Goal: Transaction & Acquisition: Purchase product/service

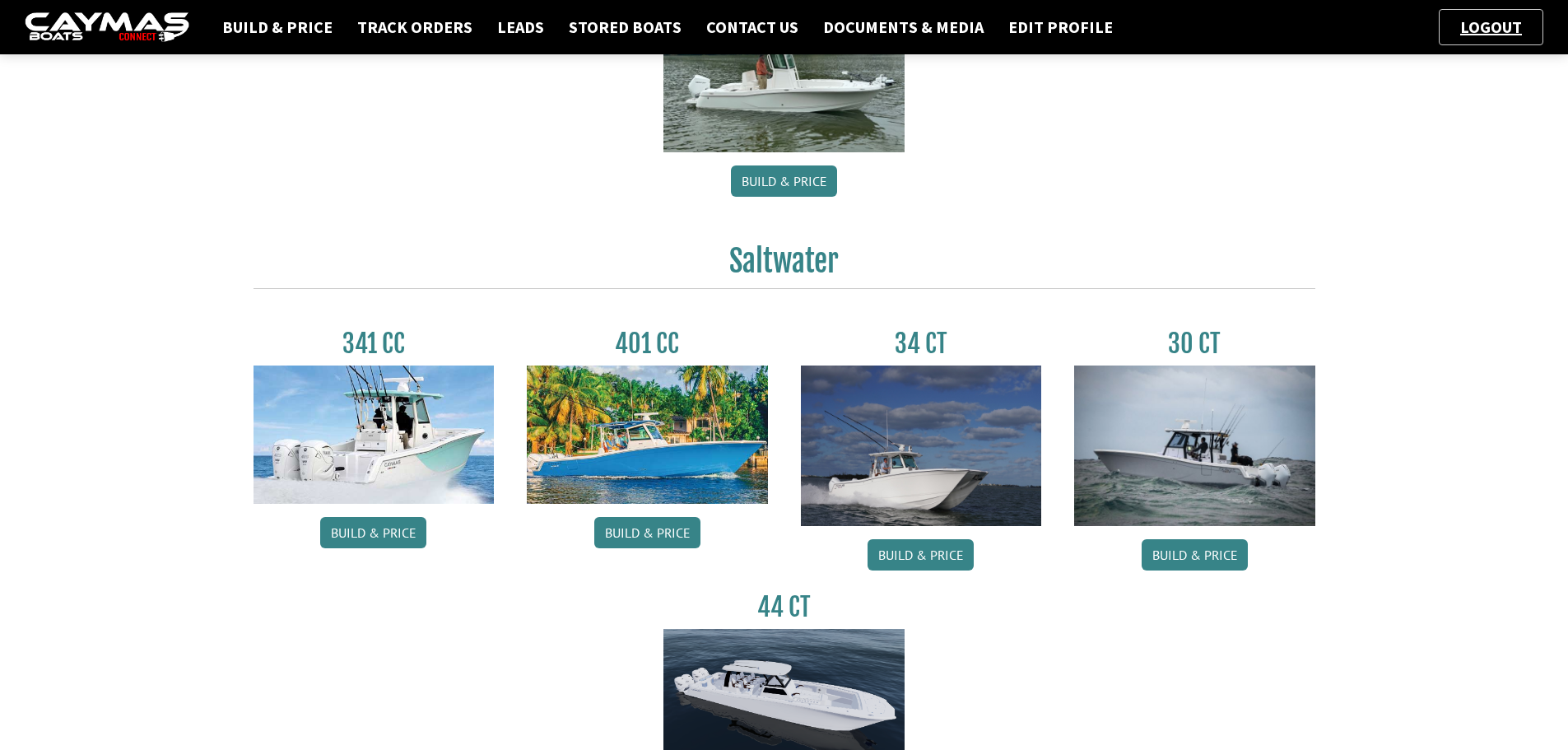
scroll to position [576, 0]
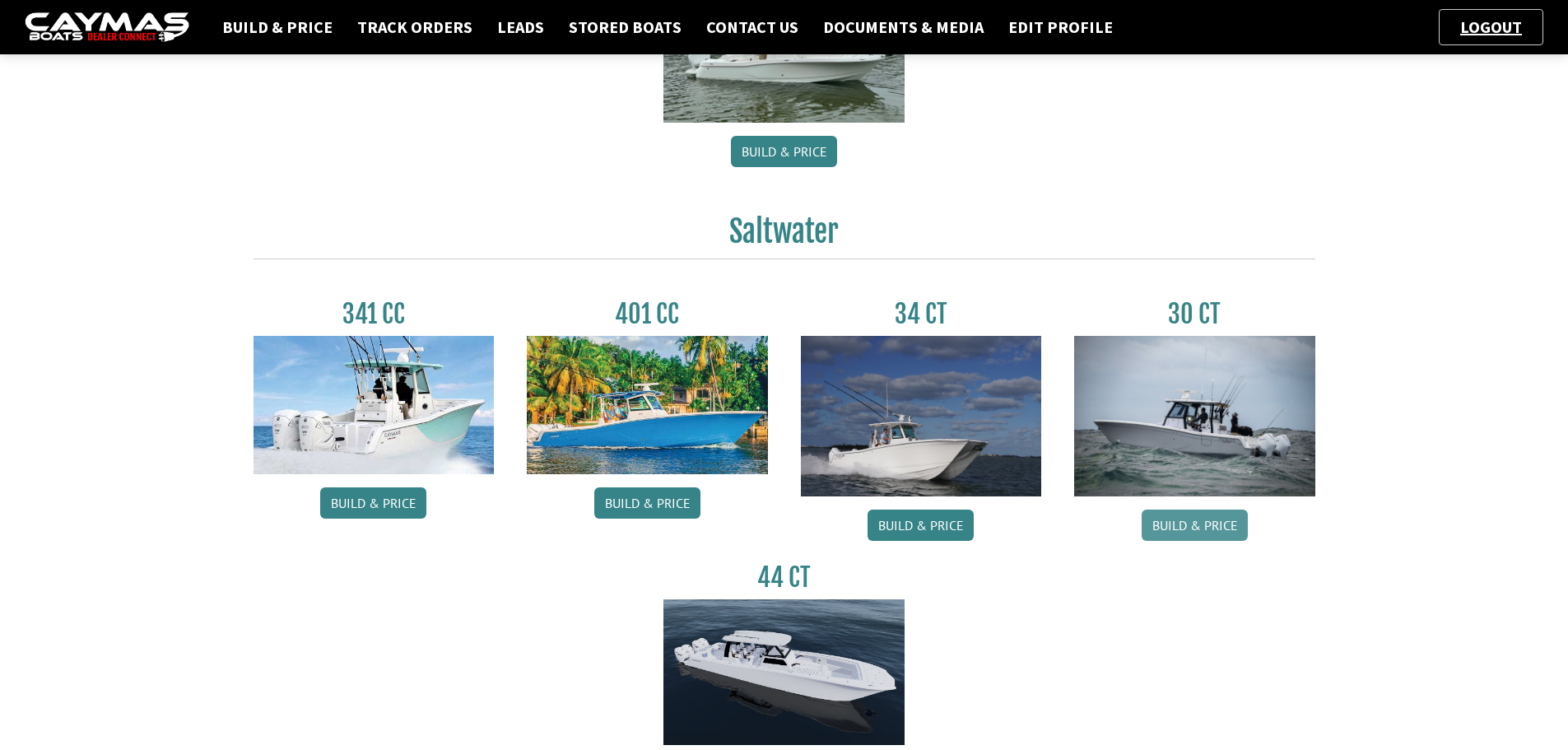
click at [1170, 514] on link "Build & Price" at bounding box center [1195, 525] width 106 height 31
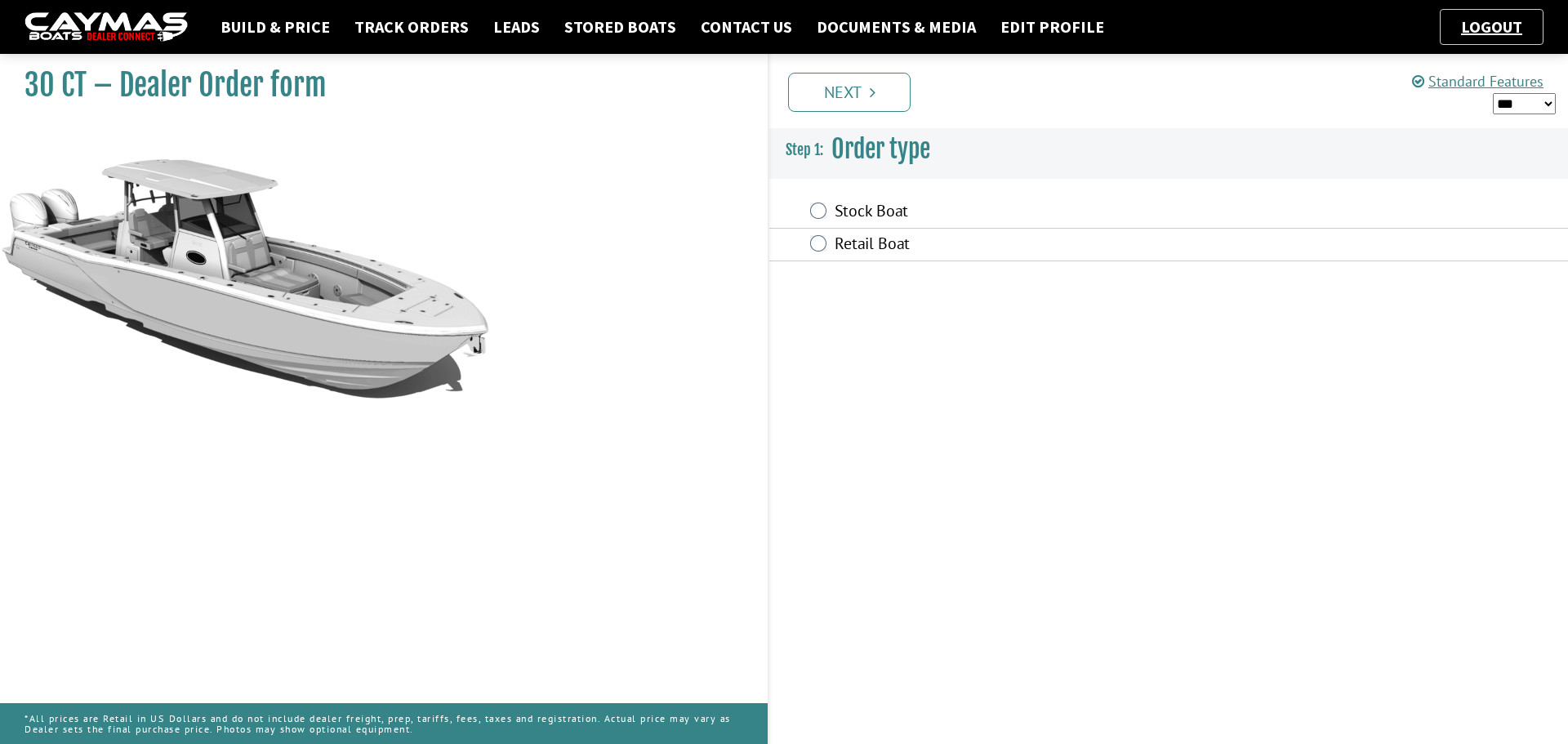
click at [813, 223] on div "Stock Boat" at bounding box center [1168, 212] width 798 height 33
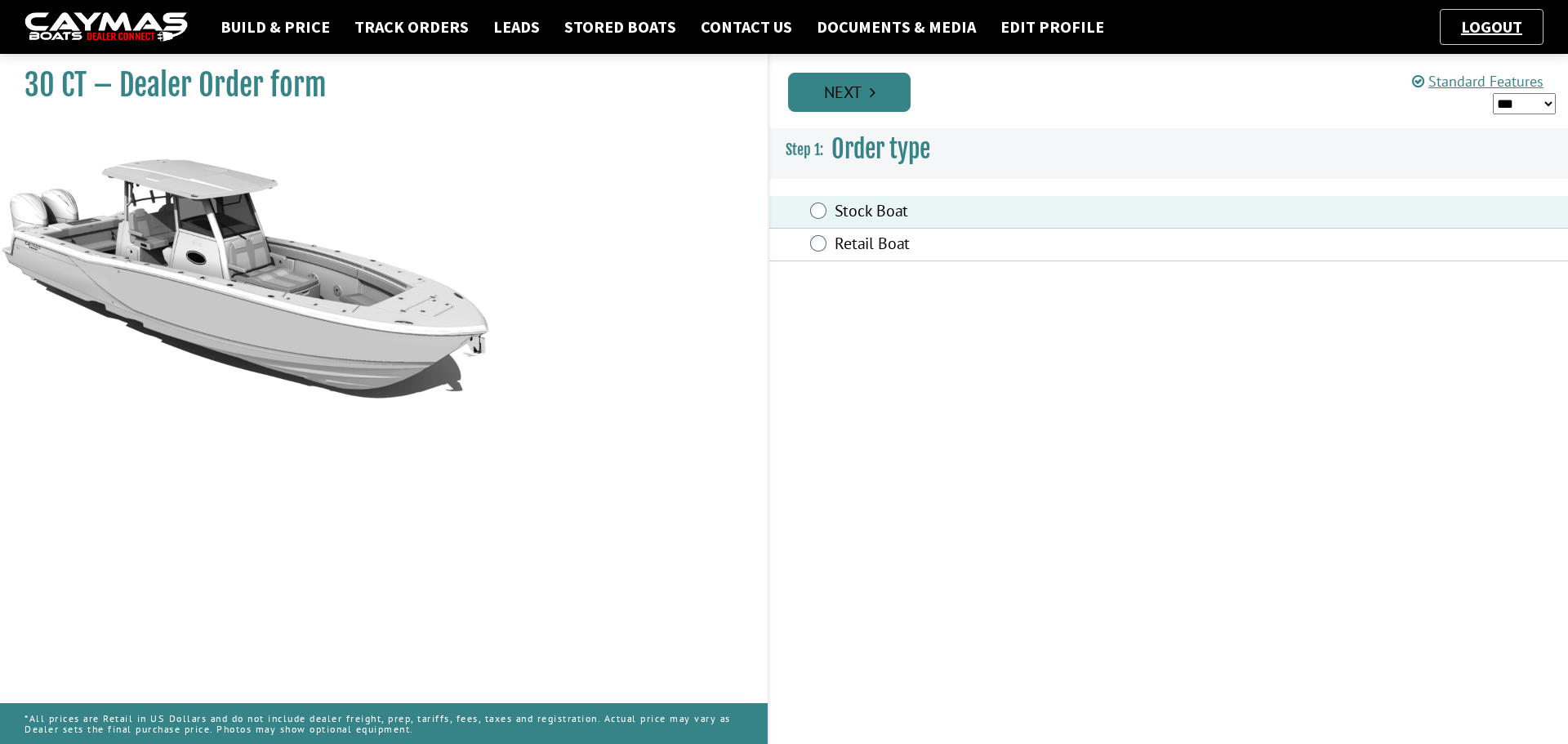
click at [823, 89] on link "Next" at bounding box center [849, 91] width 123 height 39
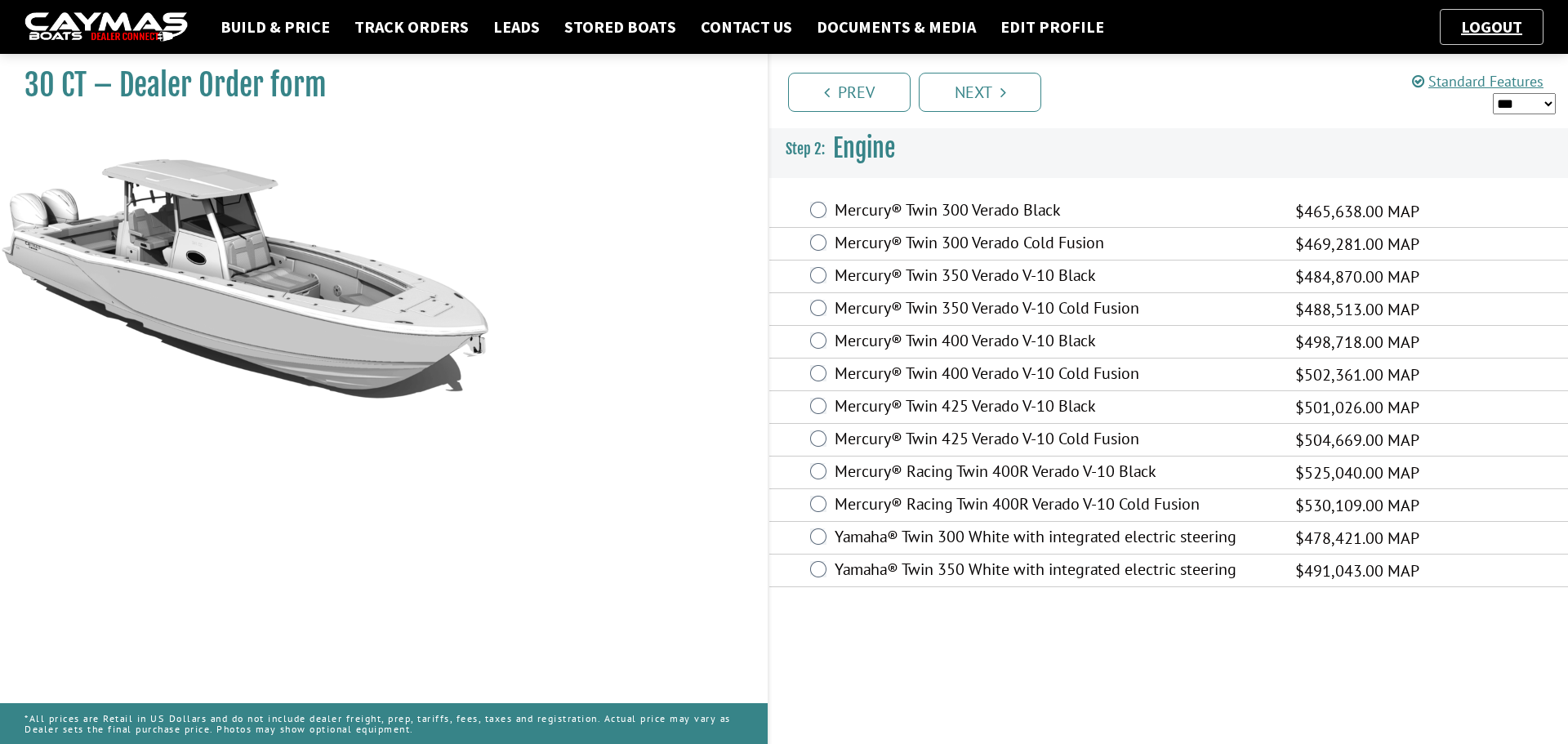
click at [1531, 105] on select "*** ****** ******" at bounding box center [1524, 103] width 63 height 21
select select "*"
click at [1493, 93] on select "*** ****** ******" at bounding box center [1524, 103] width 63 height 21
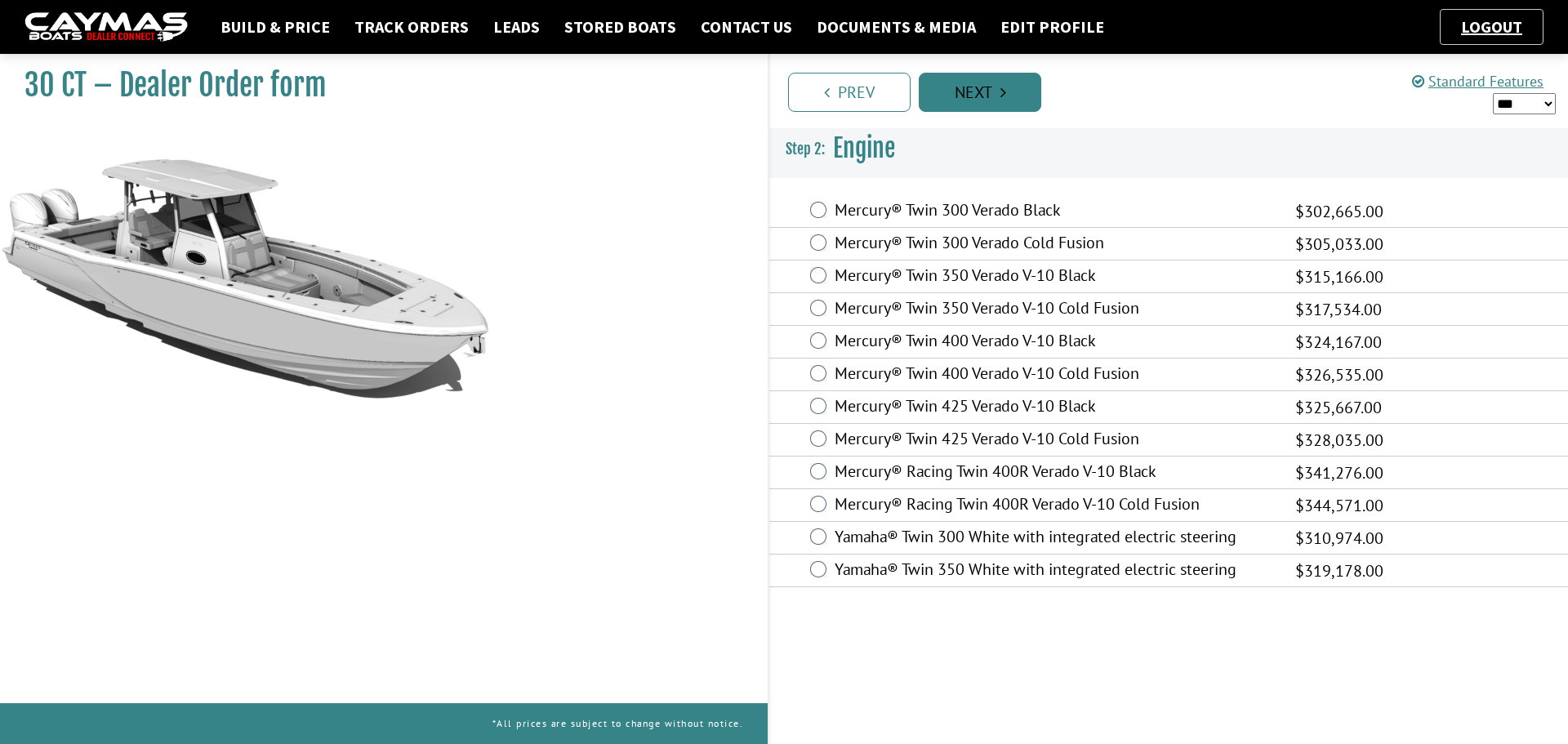
click at [973, 94] on link "Next" at bounding box center [980, 91] width 123 height 39
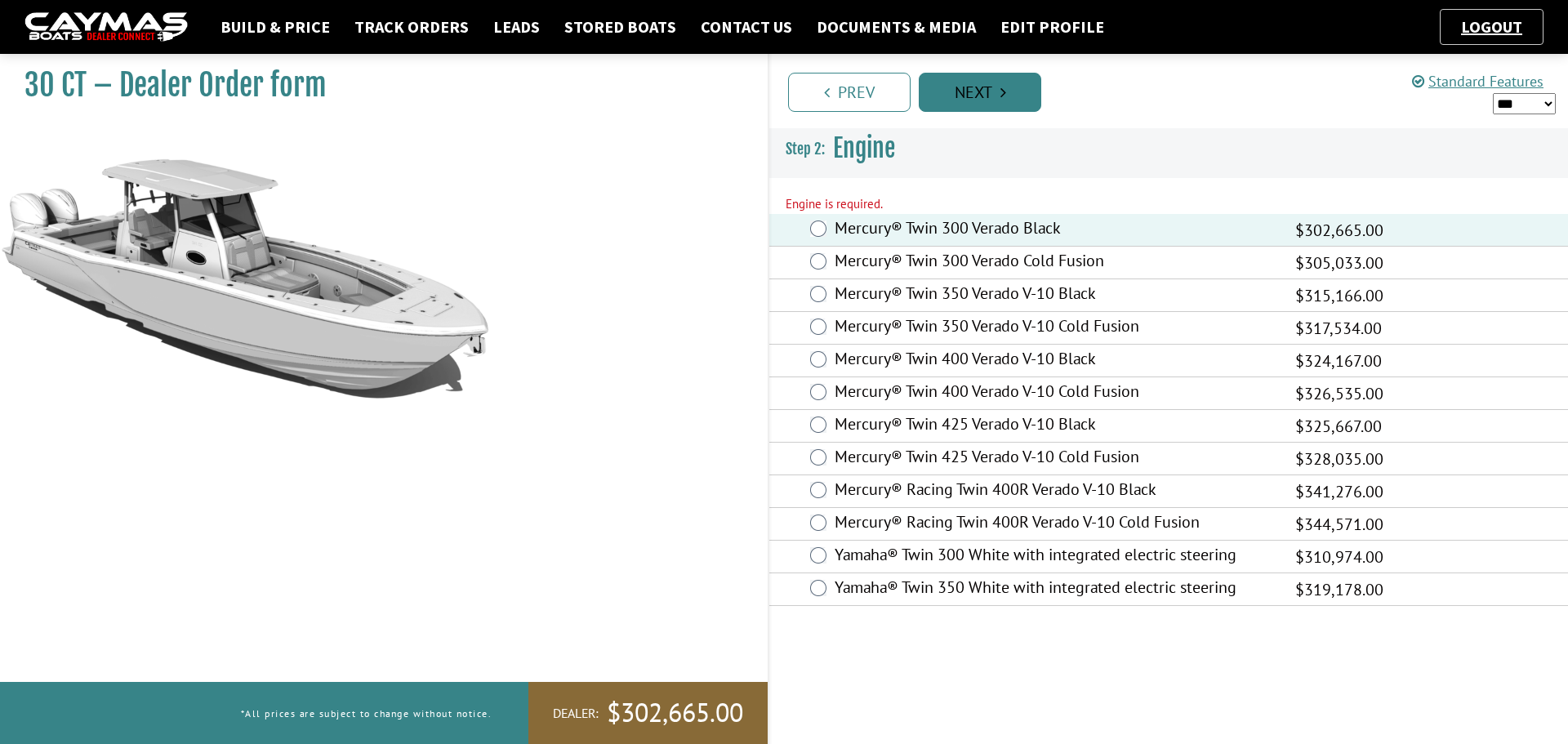
click at [982, 100] on link "Next" at bounding box center [980, 91] width 123 height 39
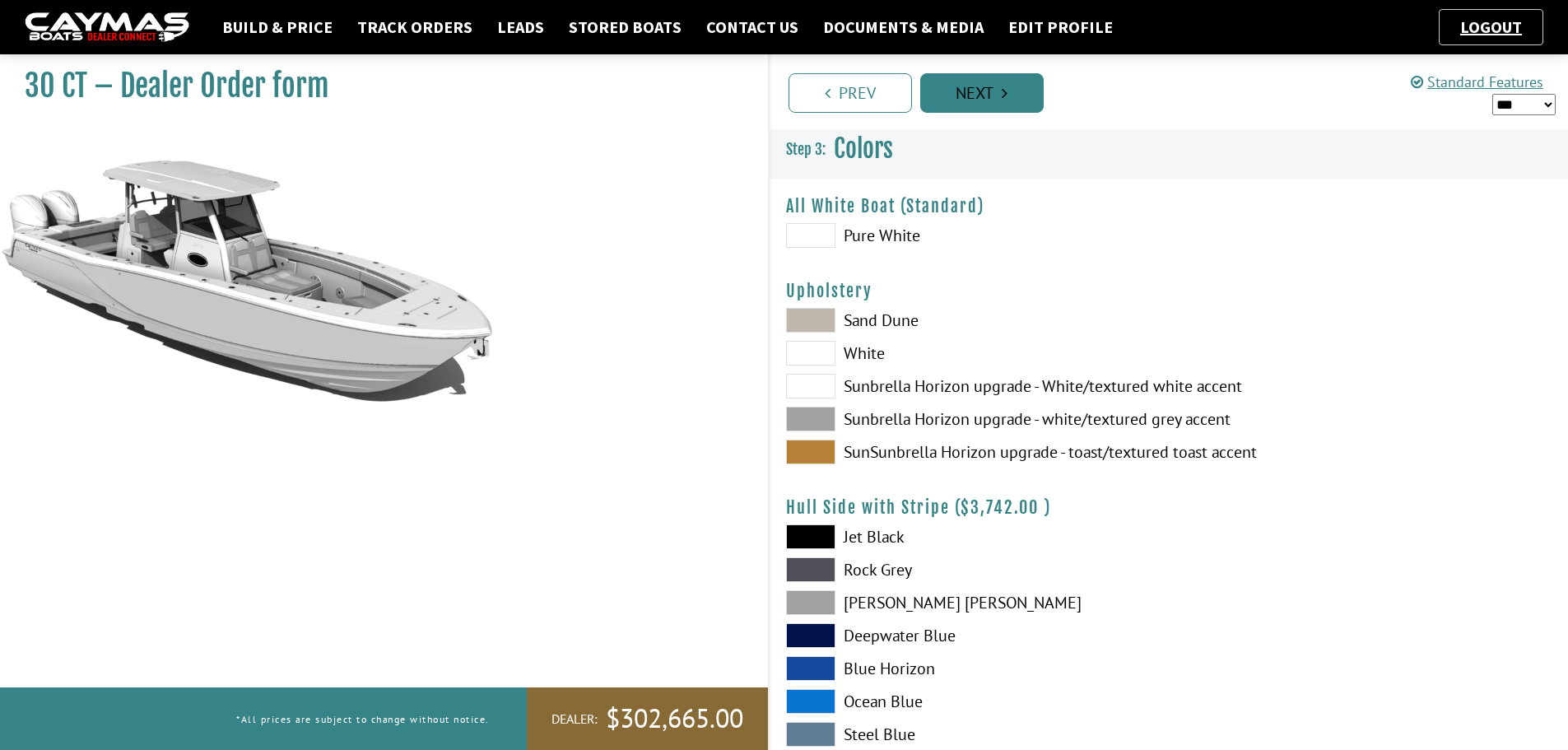
click at [979, 110] on link "Next" at bounding box center [982, 92] width 124 height 40
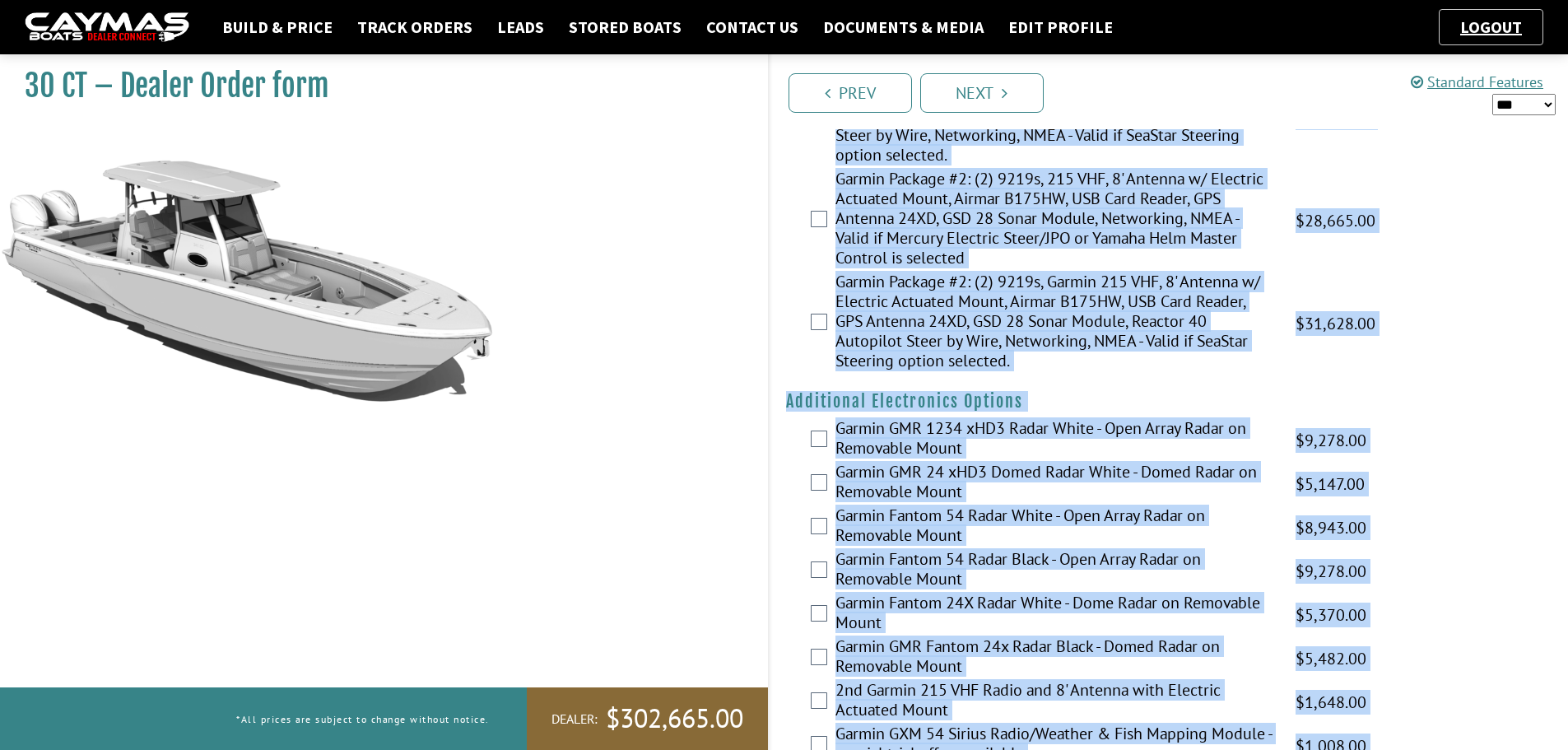
scroll to position [3413, 0]
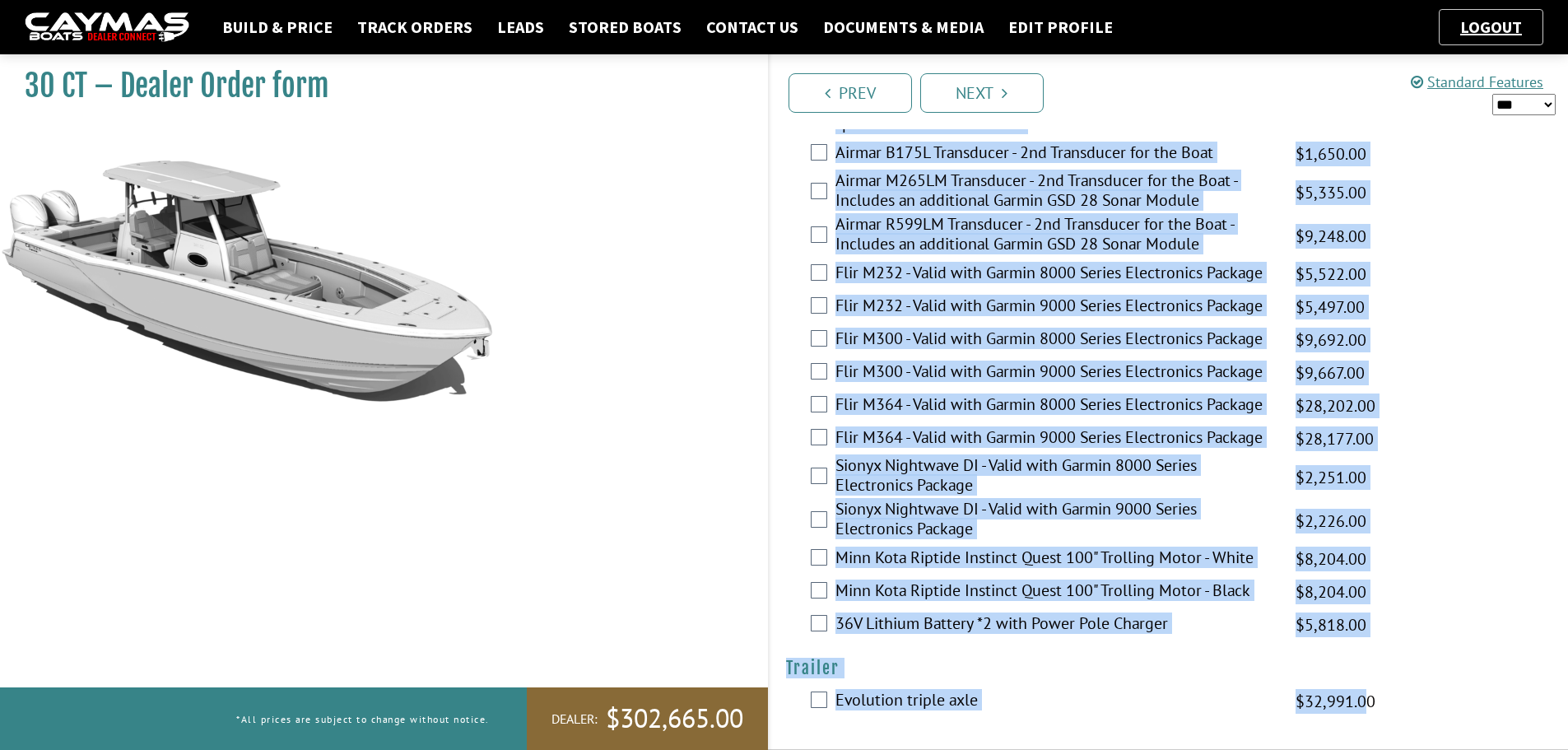
drag, startPoint x: 788, startPoint y: 202, endPoint x: 1367, endPoint y: 781, distance: 818.8
click at [1439, 620] on div "36V Lithium Battery *2 with Power Pole Charger $9,696.00 MAP $9,696.00 MSRP $5,…" at bounding box center [1169, 625] width 799 height 33
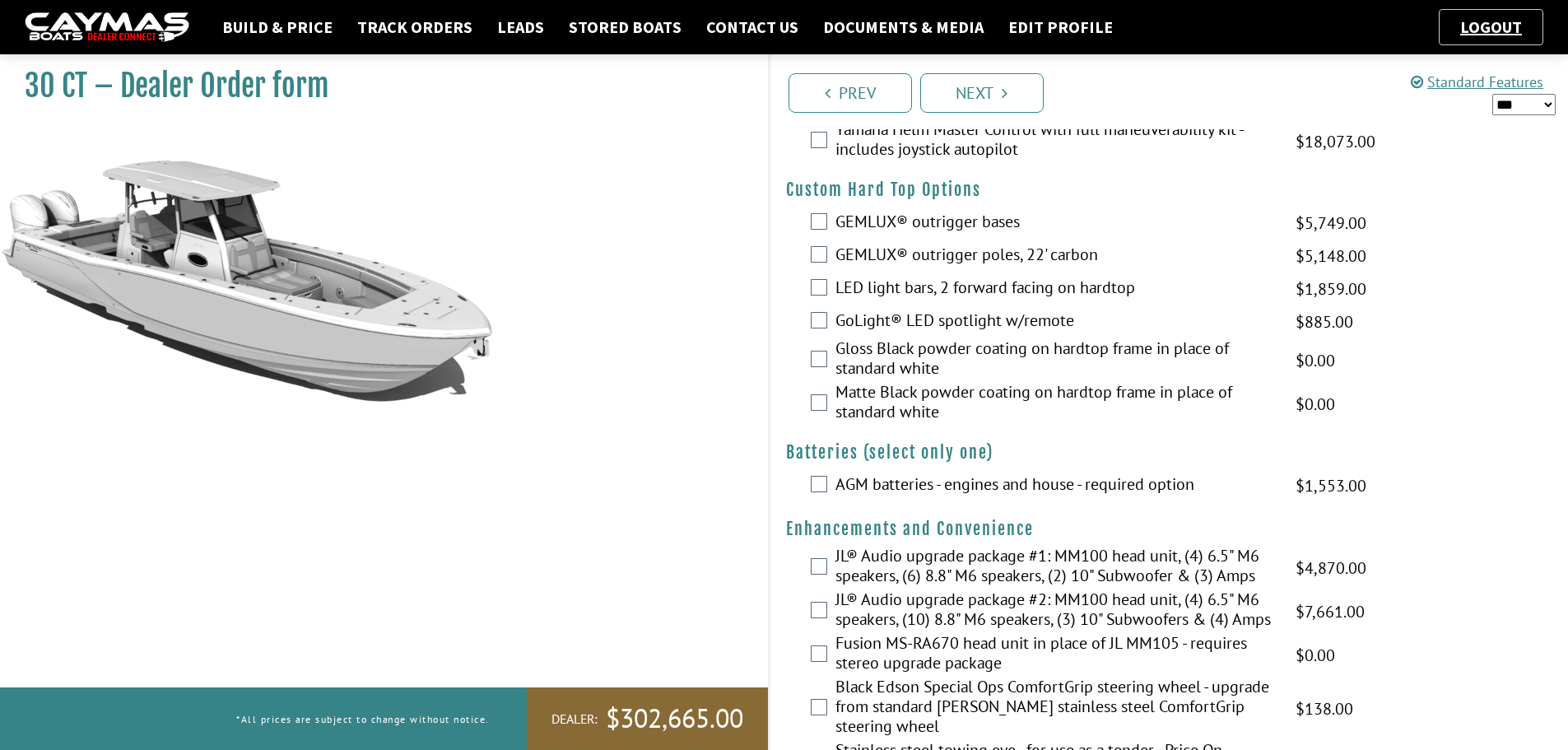
scroll to position [0, 0]
